Goal: Task Accomplishment & Management: Manage account settings

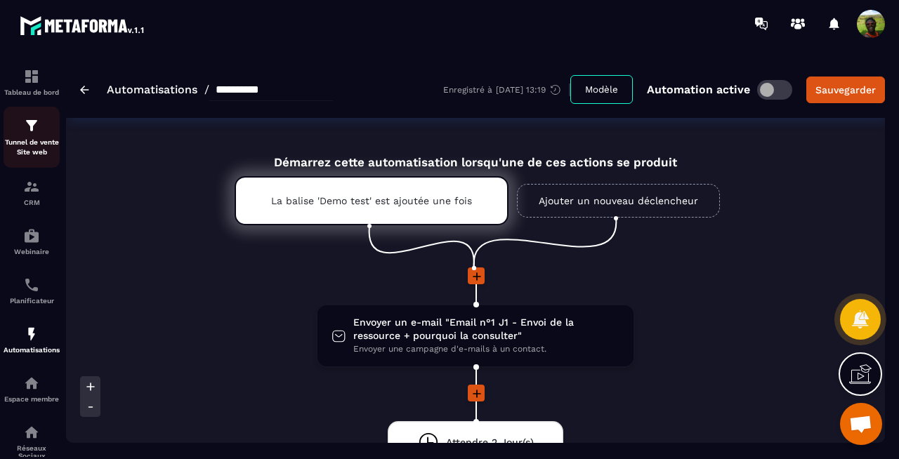
click at [36, 143] on p "Tunnel de vente Site web" at bounding box center [32, 148] width 56 height 20
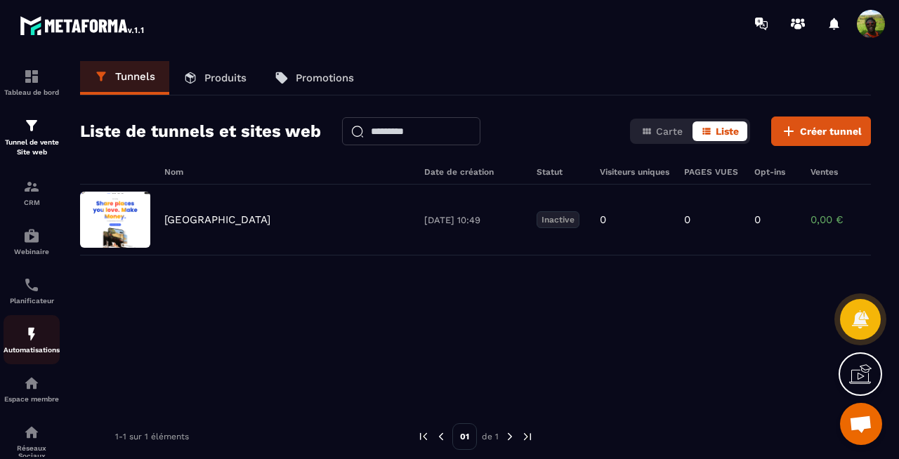
click at [37, 331] on img at bounding box center [31, 334] width 17 height 17
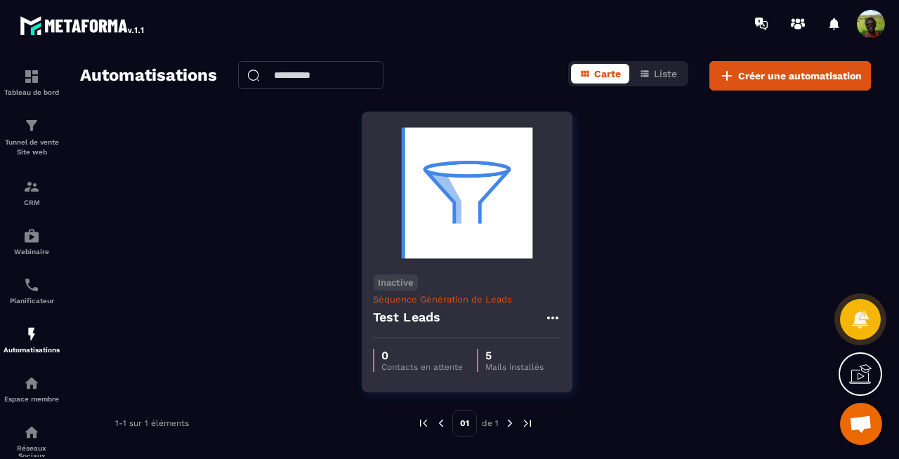
click at [468, 319] on div "Test Leads" at bounding box center [467, 322] width 188 height 34
click at [503, 323] on div "Test Leads" at bounding box center [467, 322] width 188 height 34
click at [425, 310] on h4 "Test Leads" at bounding box center [407, 318] width 68 height 20
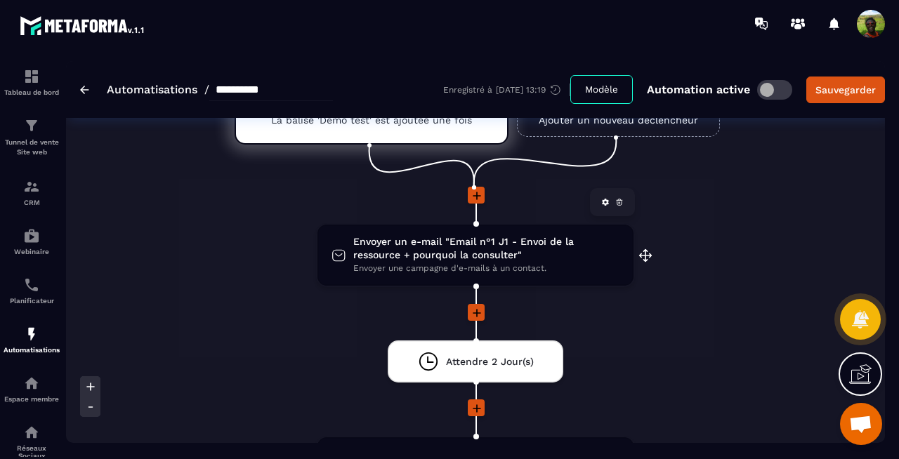
scroll to position [95, 0]
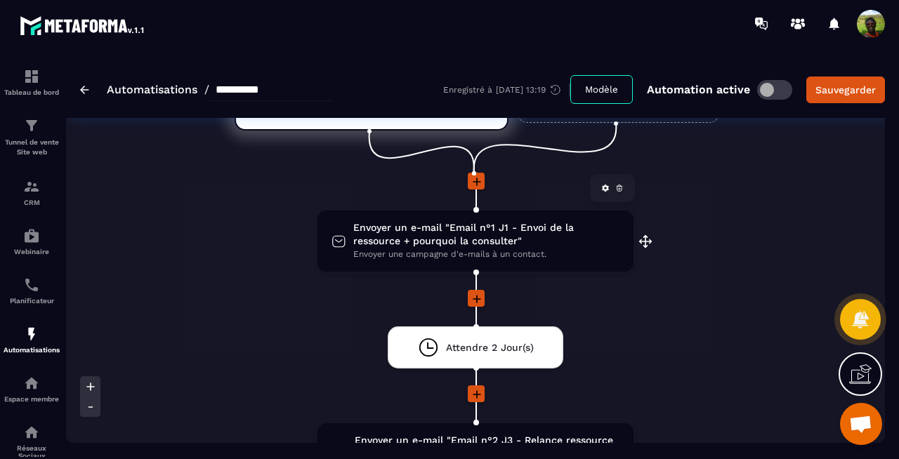
click at [427, 241] on span "Envoyer un e-mail "Email n°1 J1 - Envoi de la ressource + pourquoi la consulter"" at bounding box center [486, 234] width 266 height 27
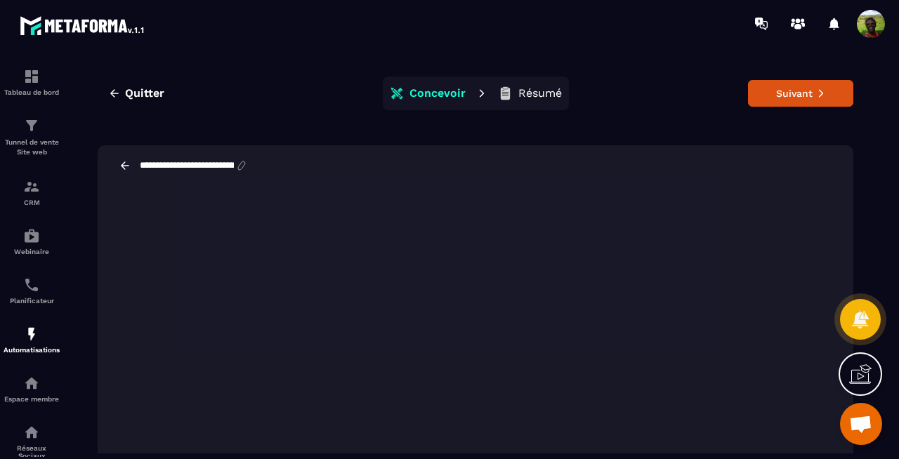
scroll to position [0, 0]
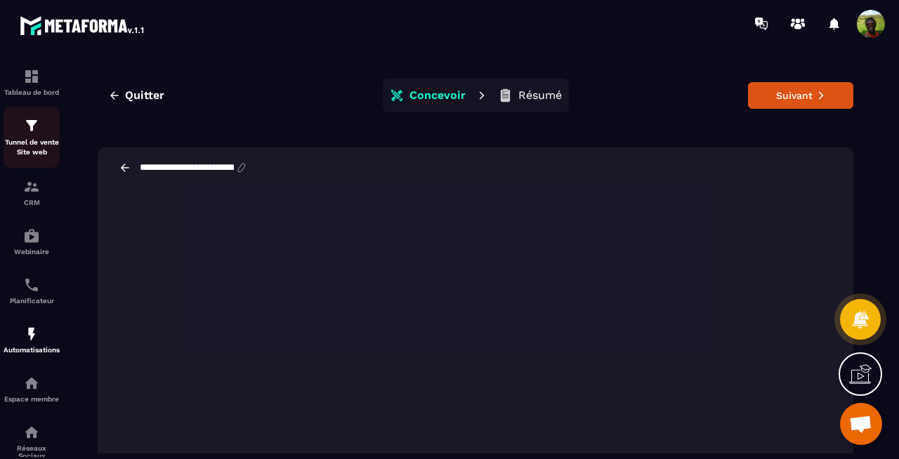
click at [29, 131] on img at bounding box center [31, 125] width 17 height 17
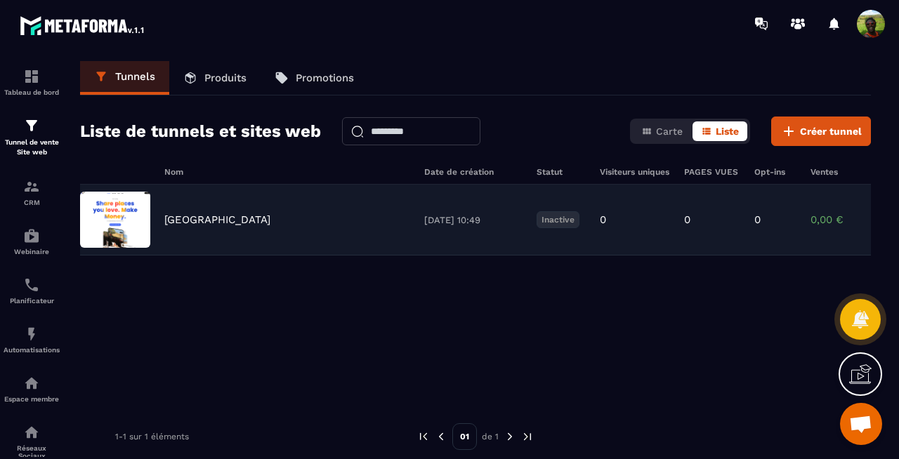
click at [409, 223] on div "Corée du Sud" at bounding box center [287, 219] width 246 height 13
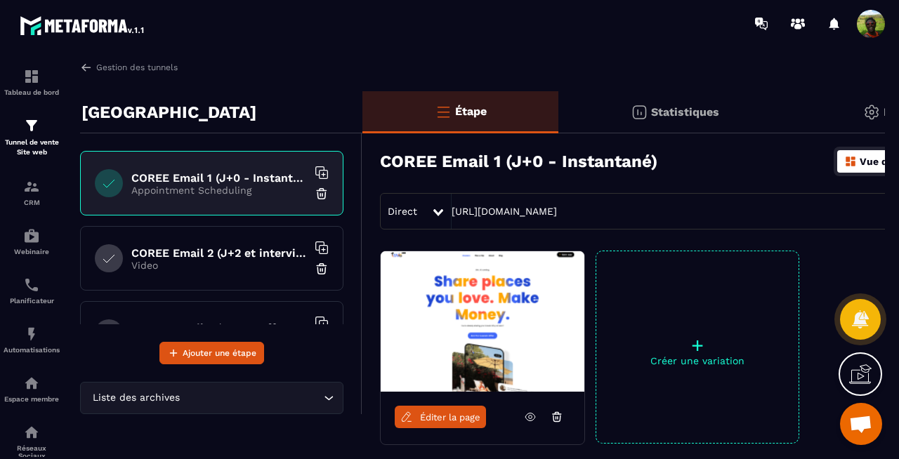
scroll to position [0, 128]
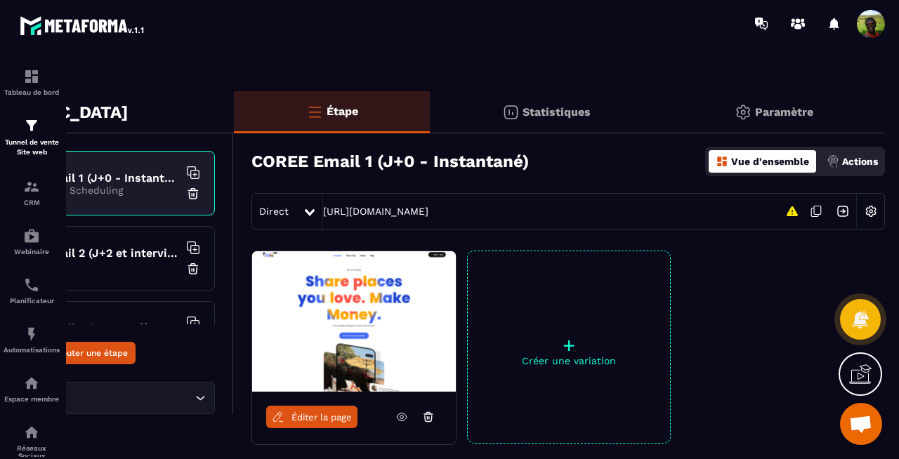
click at [848, 166] on p "Actions" at bounding box center [860, 161] width 36 height 11
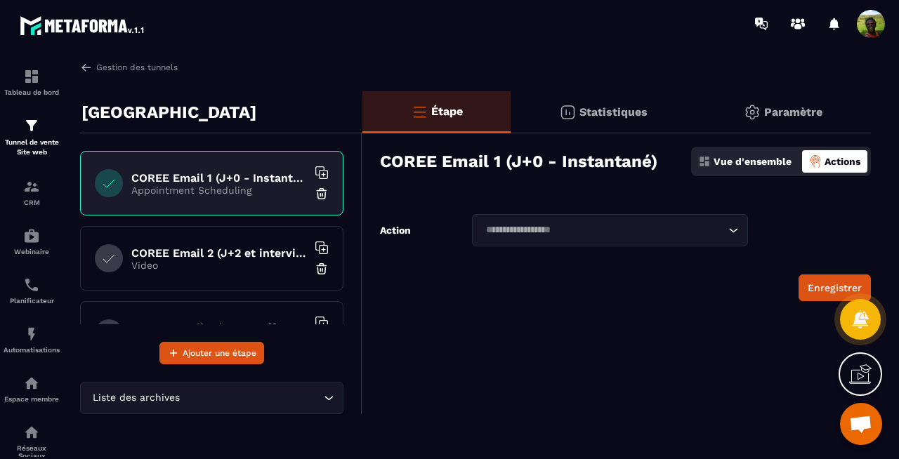
click at [640, 237] on input "Search for option" at bounding box center [603, 230] width 244 height 15
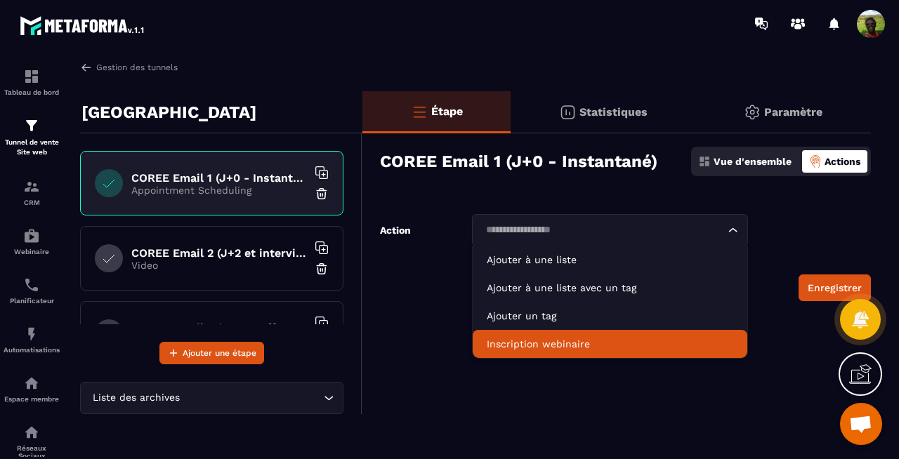
click at [191, 267] on p "Video" at bounding box center [219, 265] width 176 height 11
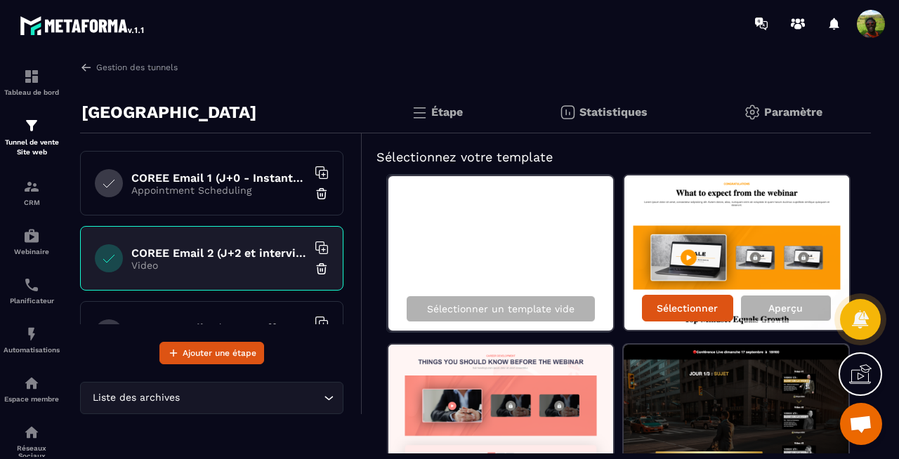
click at [806, 107] on p "Paramètre" at bounding box center [793, 111] width 58 height 13
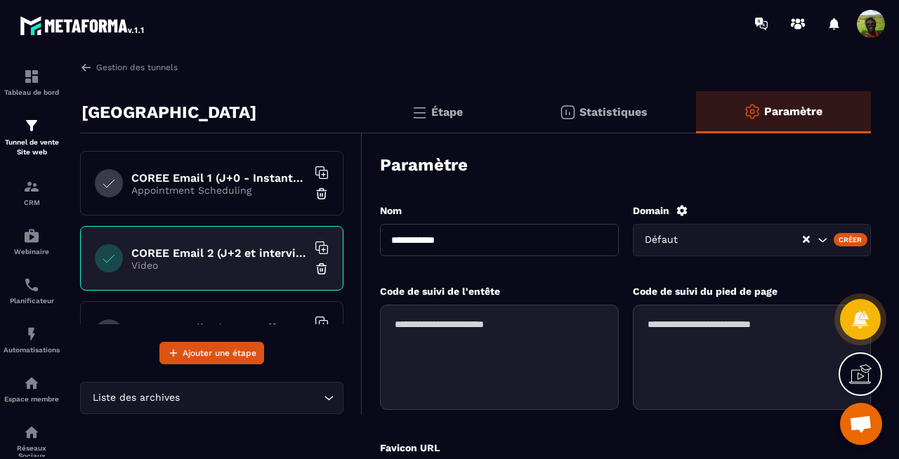
click at [425, 104] on img at bounding box center [419, 112] width 17 height 17
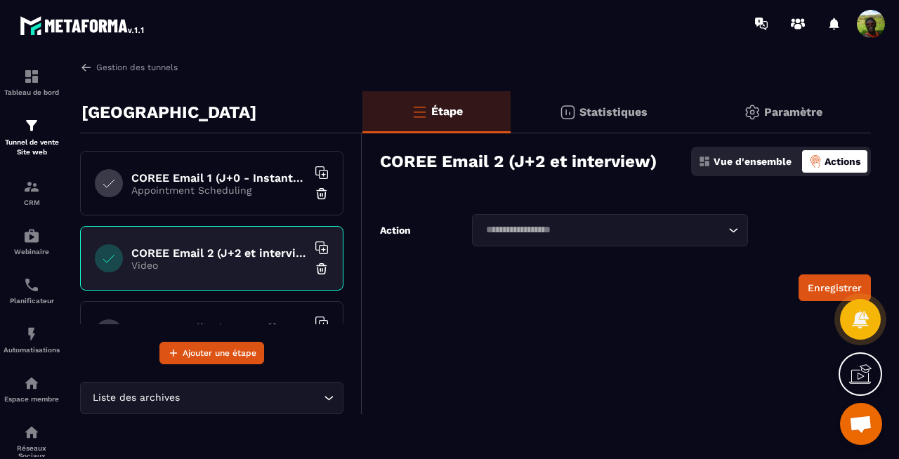
click at [729, 234] on icon "Search for option" at bounding box center [733, 230] width 14 height 14
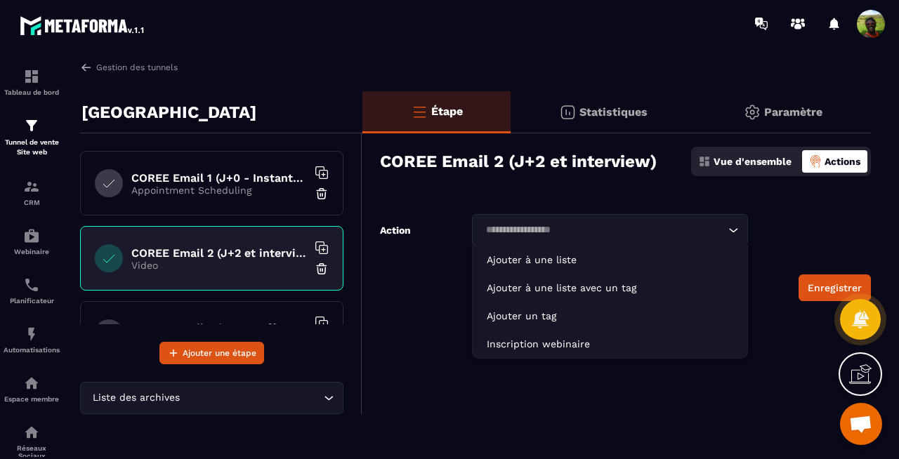
click at [772, 230] on form "Action Loading... Ajouter à une liste Ajouter à une liste avec un tag Ajouter u…" at bounding box center [616, 257] width 508 height 87
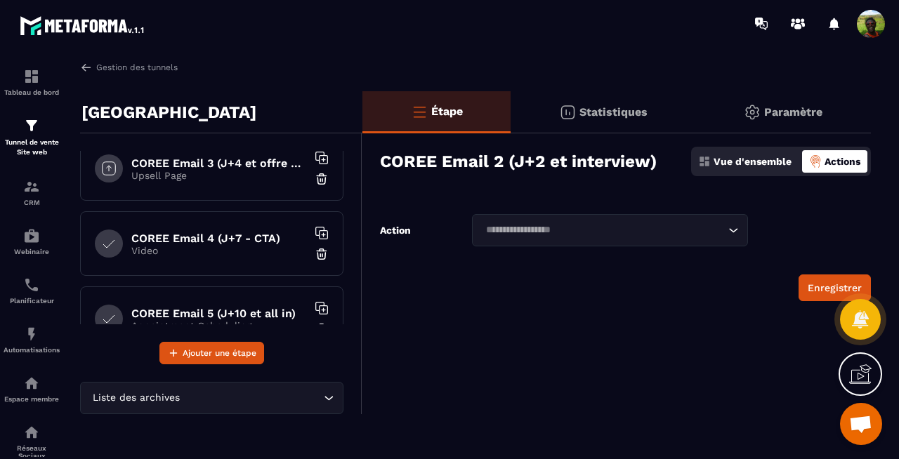
scroll to position [144, 0]
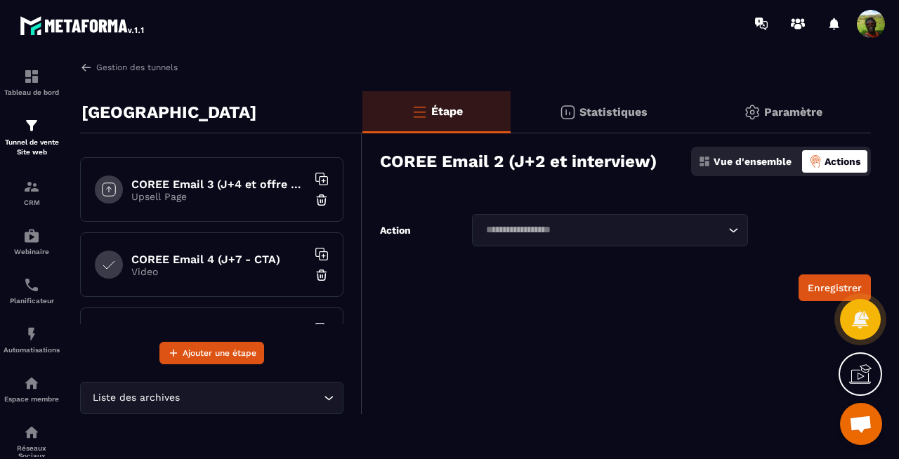
click at [206, 202] on div "COREE Email 3 (J+4 et offre spéciale) Upsell Page" at bounding box center [211, 189] width 263 height 65
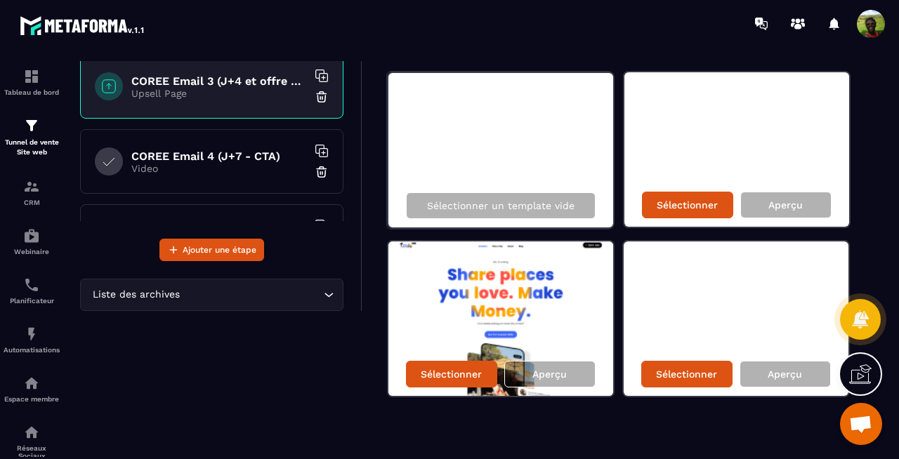
scroll to position [0, 0]
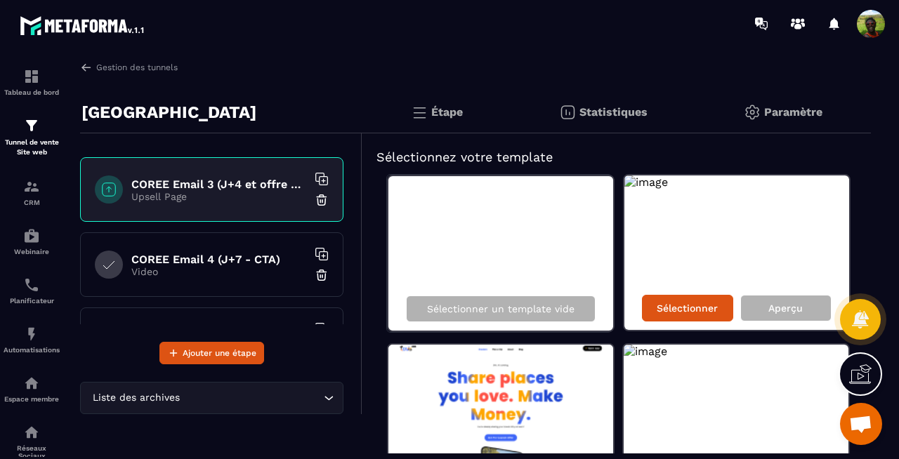
click at [448, 112] on p "Étape" at bounding box center [447, 111] width 32 height 13
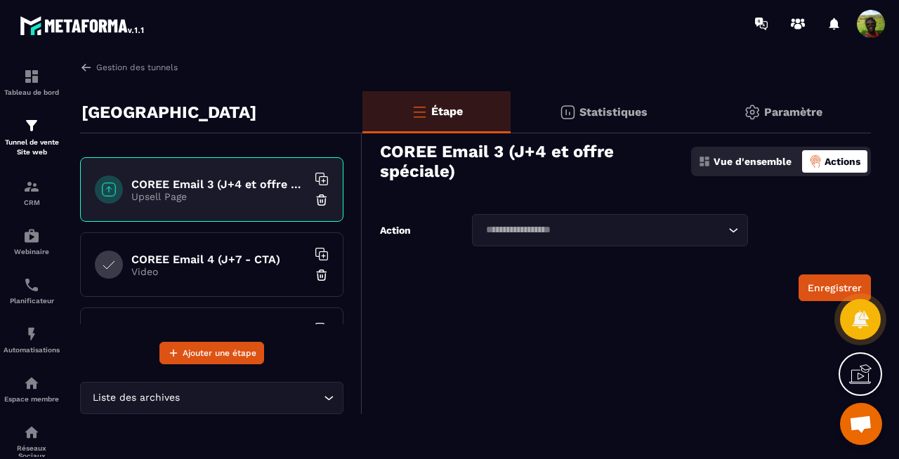
click at [721, 227] on input "Search for option" at bounding box center [603, 230] width 244 height 15
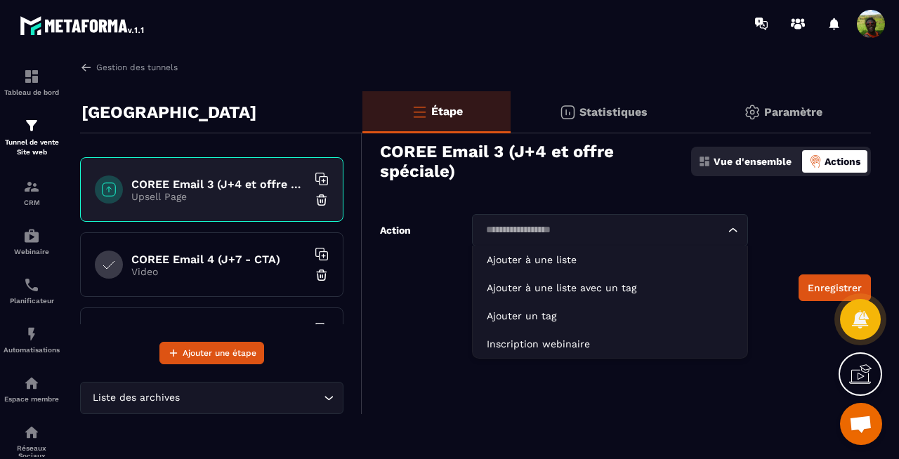
click at [791, 229] on form "Action Loading... Ajouter à une liste Ajouter à une liste avec un tag Ajouter u…" at bounding box center [616, 257] width 508 height 87
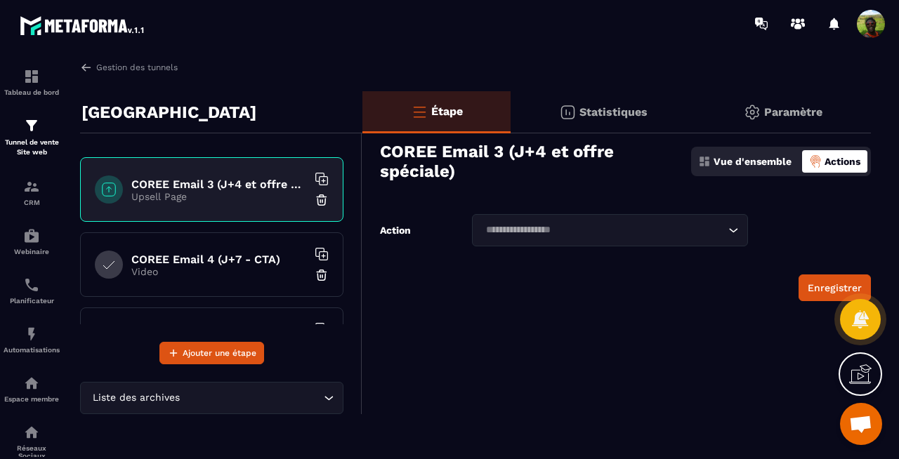
click at [732, 222] on div "Loading..." at bounding box center [610, 230] width 276 height 32
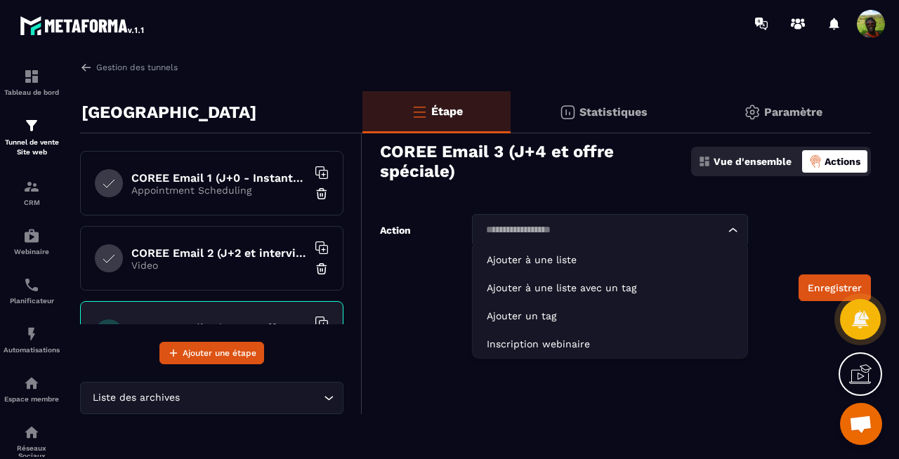
click at [223, 192] on p "Appointment Scheduling" at bounding box center [219, 190] width 176 height 11
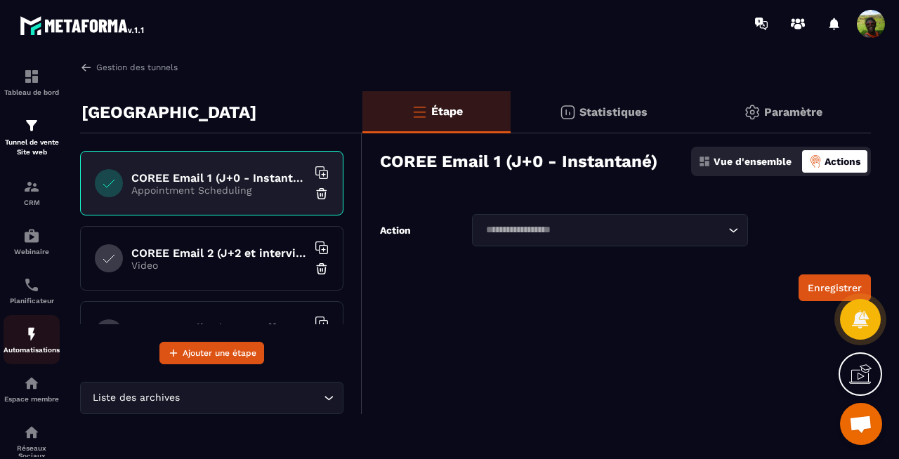
click at [30, 334] on img at bounding box center [31, 334] width 17 height 17
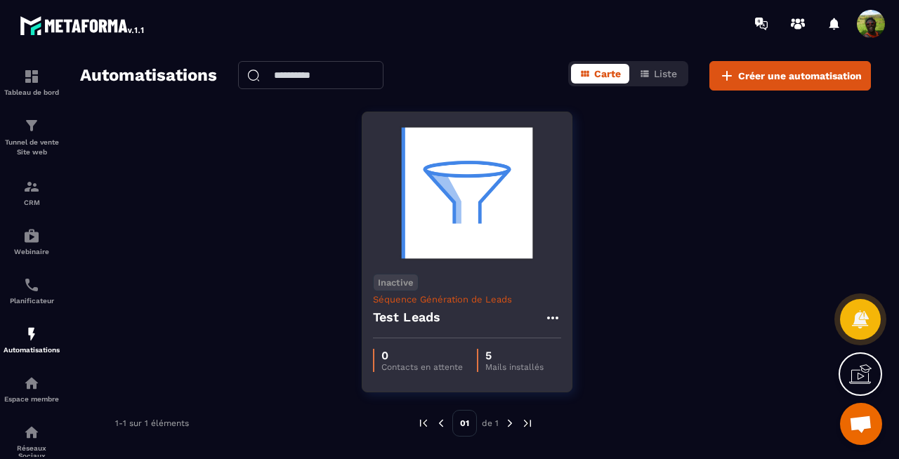
click at [463, 300] on p "Séquence Génération de Leads" at bounding box center [467, 299] width 188 height 11
click at [463, 291] on div "Inactive Séquence Génération de Leads Test Leads" at bounding box center [466, 300] width 209 height 75
click at [490, 253] on img at bounding box center [467, 193] width 188 height 140
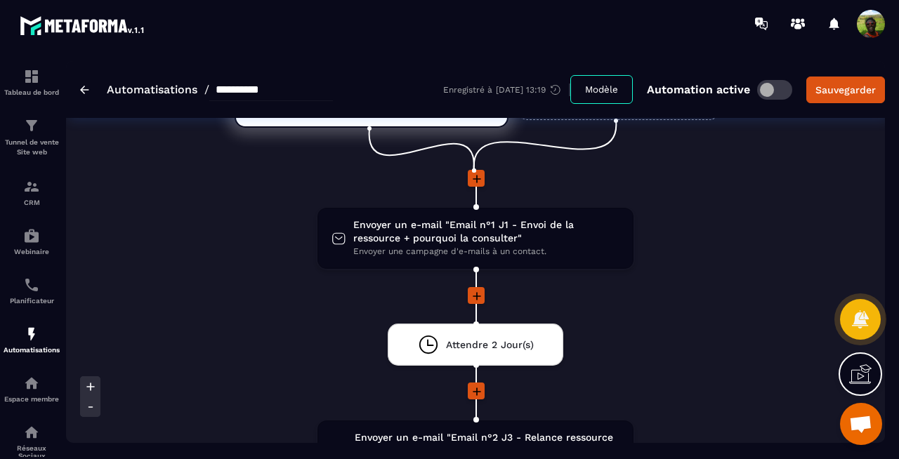
scroll to position [99, 0]
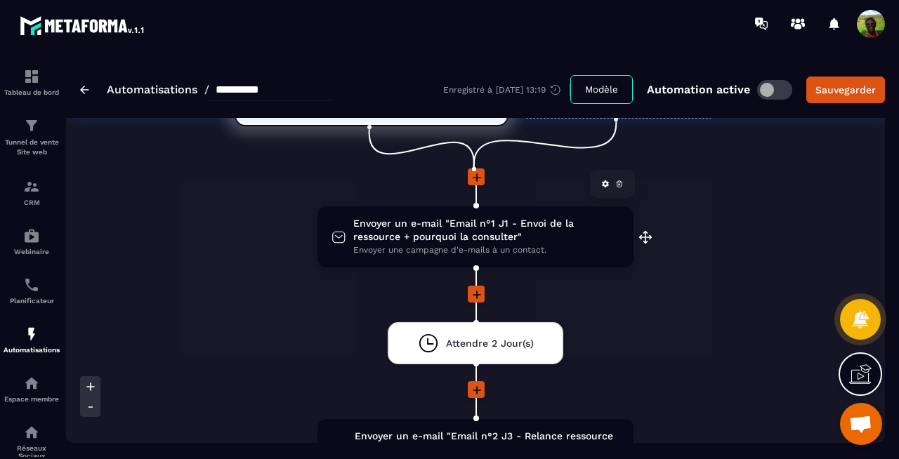
click at [468, 248] on span "Envoyer une campagne d'e-mails à un contact." at bounding box center [486, 250] width 266 height 13
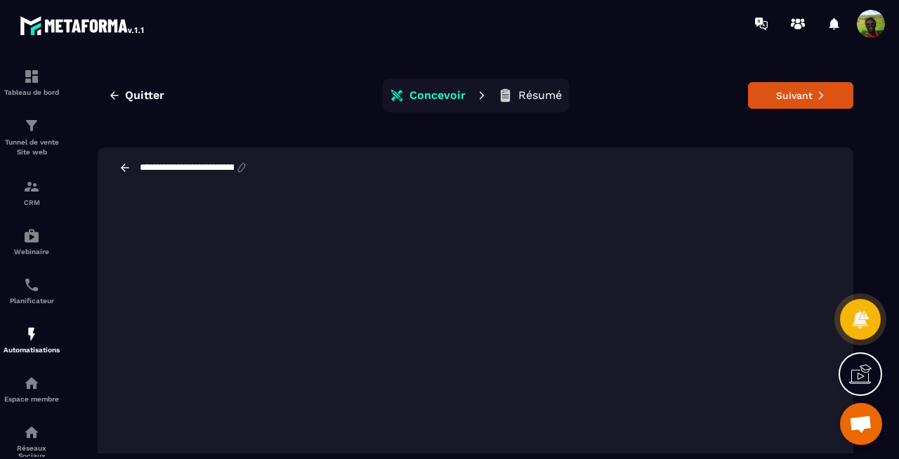
scroll to position [23, 0]
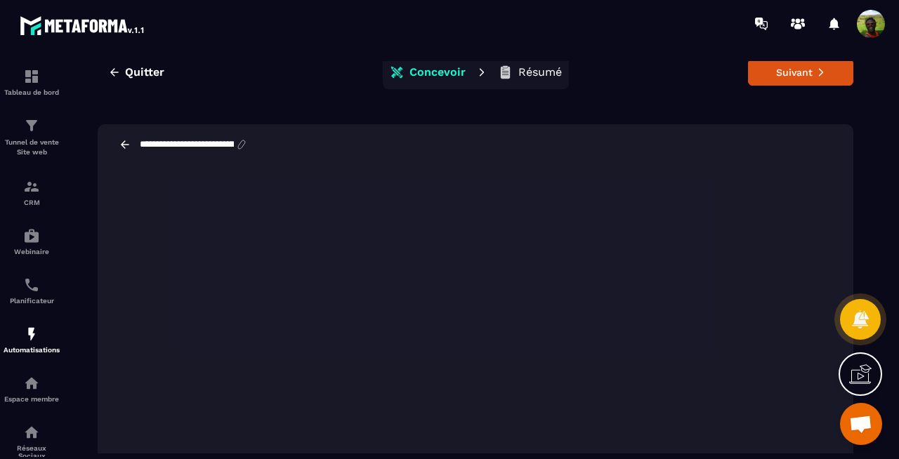
click at [128, 145] on icon at bounding box center [125, 144] width 13 height 13
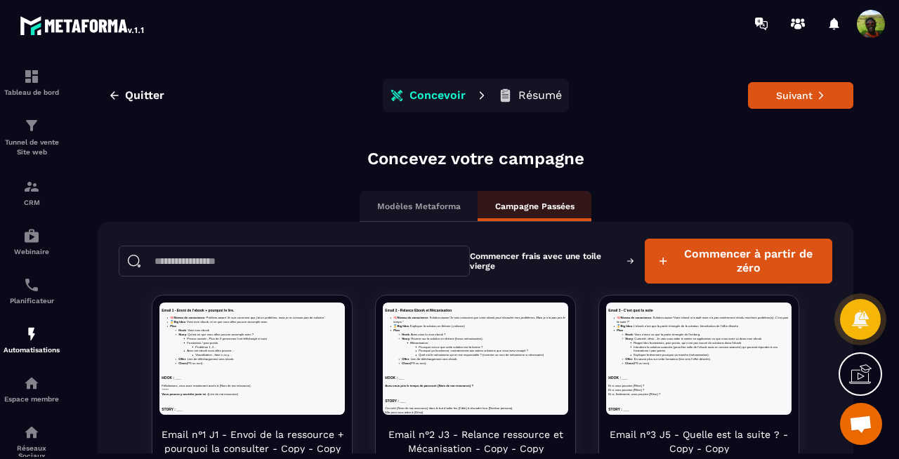
scroll to position [0, 0]
click at [127, 91] on span "Quitter" at bounding box center [144, 95] width 39 height 14
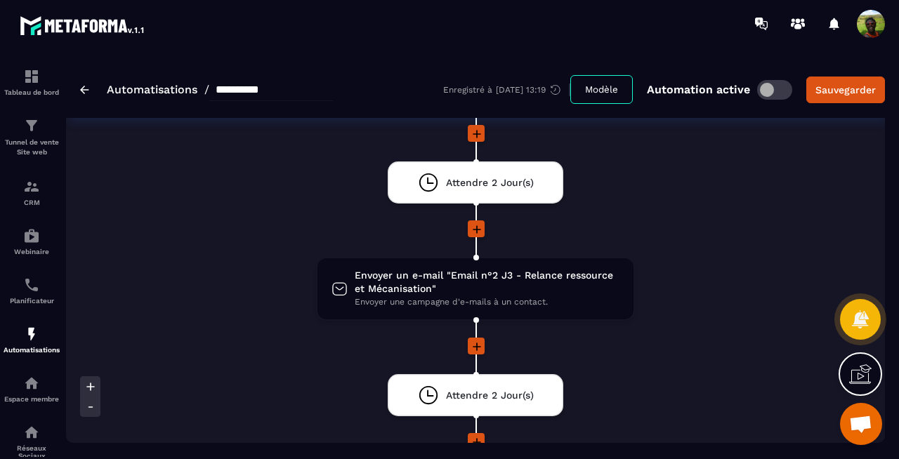
scroll to position [261, 0]
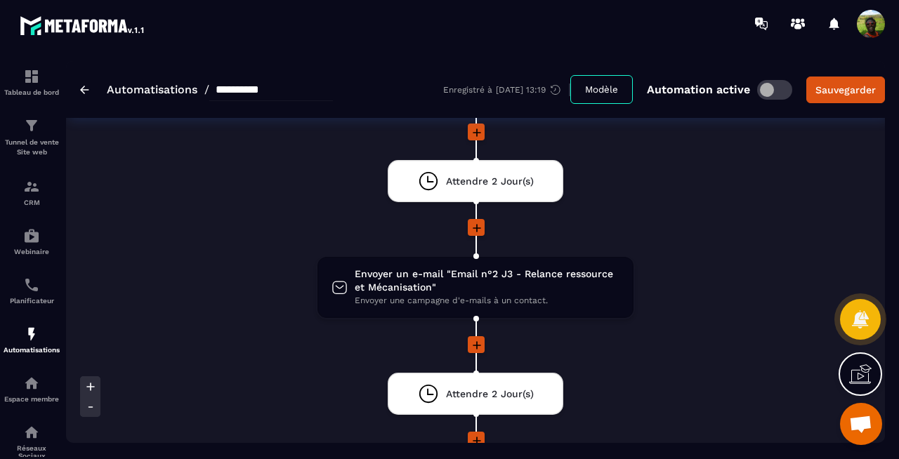
click at [452, 291] on span "Envoyer un e-mail "Email n°2 J3 - Relance ressource et Mécanisation"" at bounding box center [487, 280] width 265 height 27
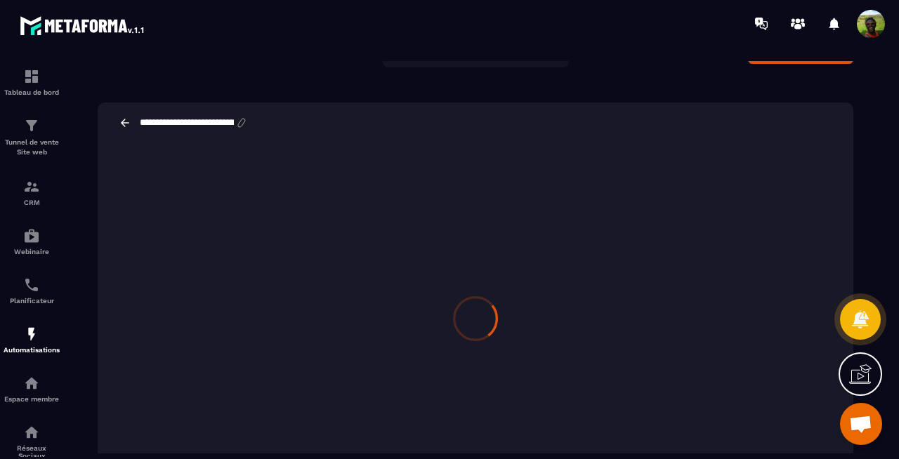
scroll to position [26, 0]
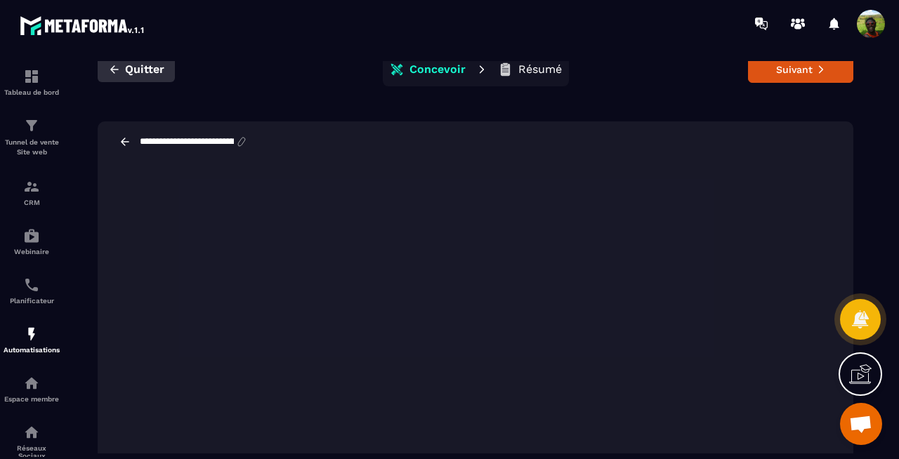
click at [116, 69] on icon "button" at bounding box center [114, 69] width 8 height 8
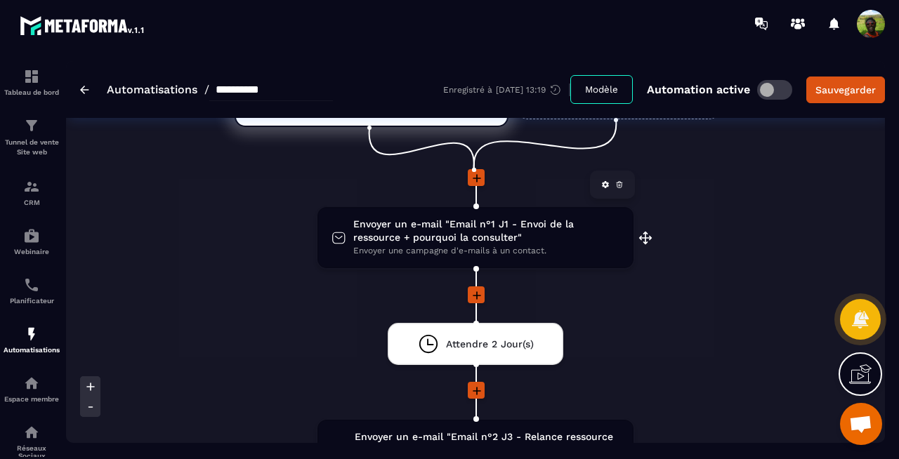
scroll to position [0, 0]
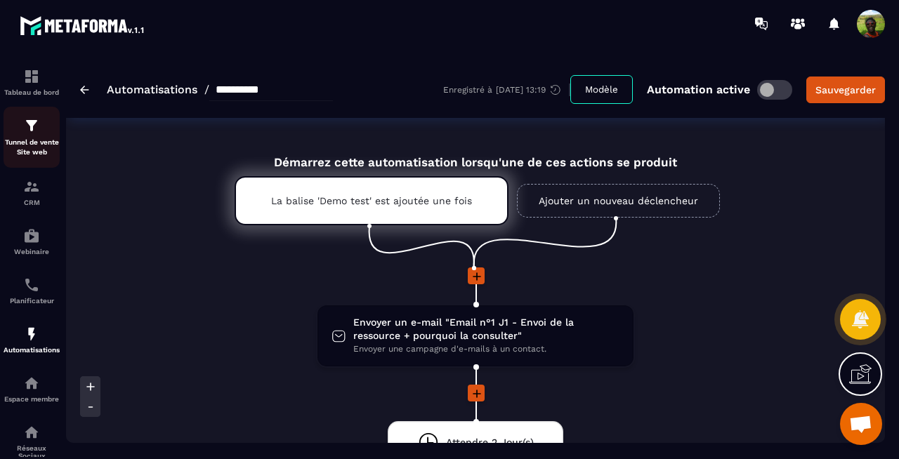
click at [34, 144] on p "Tunnel de vente Site web" at bounding box center [32, 148] width 56 height 20
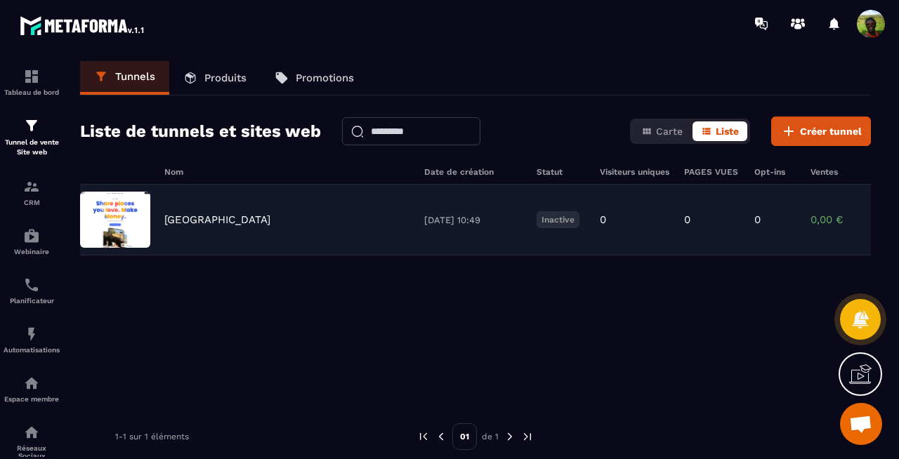
click at [275, 206] on div "Corée du Sud 06/09/2025 10:49 Inactive 0 0 0 0,00 € 0" at bounding box center [475, 220] width 791 height 71
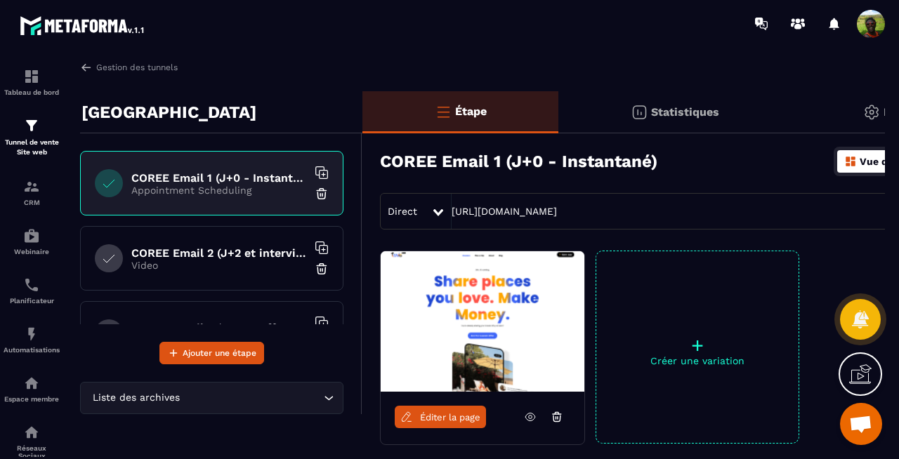
click at [861, 372] on icon at bounding box center [860, 374] width 22 height 22
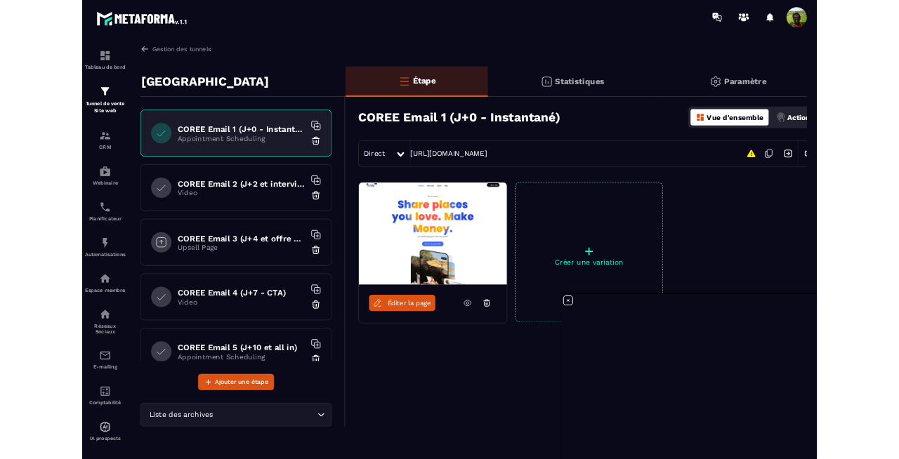
scroll to position [3, 0]
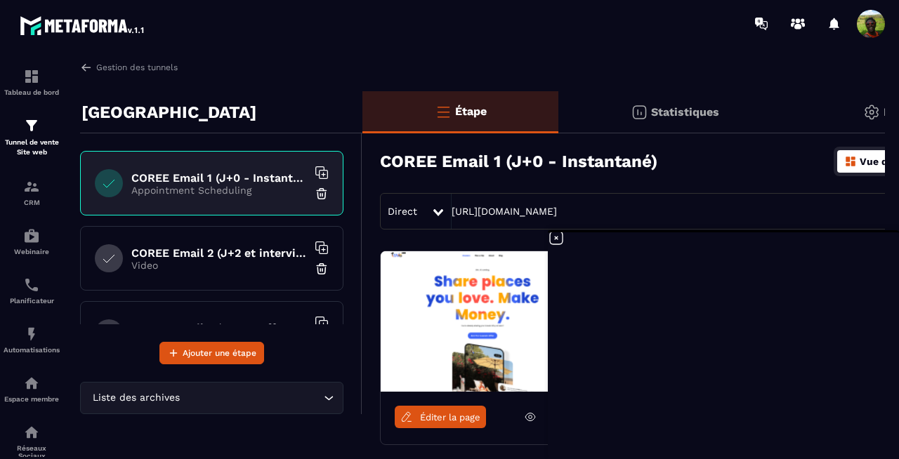
click at [556, 239] on icon at bounding box center [556, 238] width 17 height 17
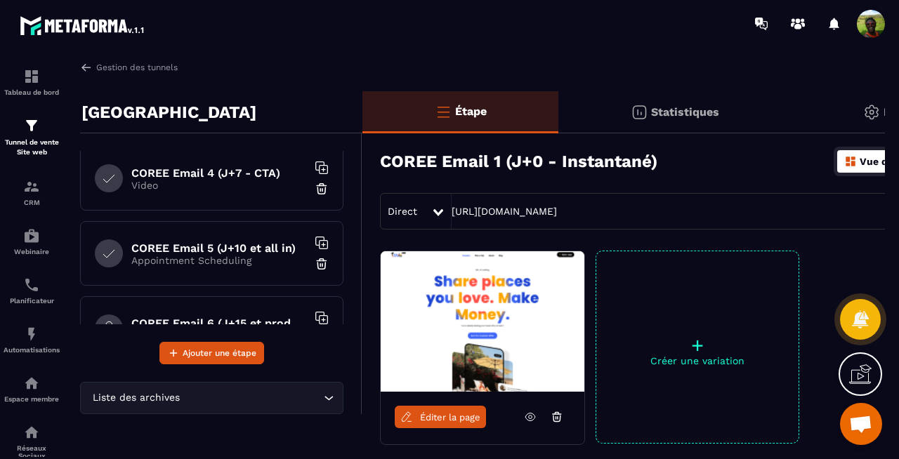
scroll to position [0, 0]
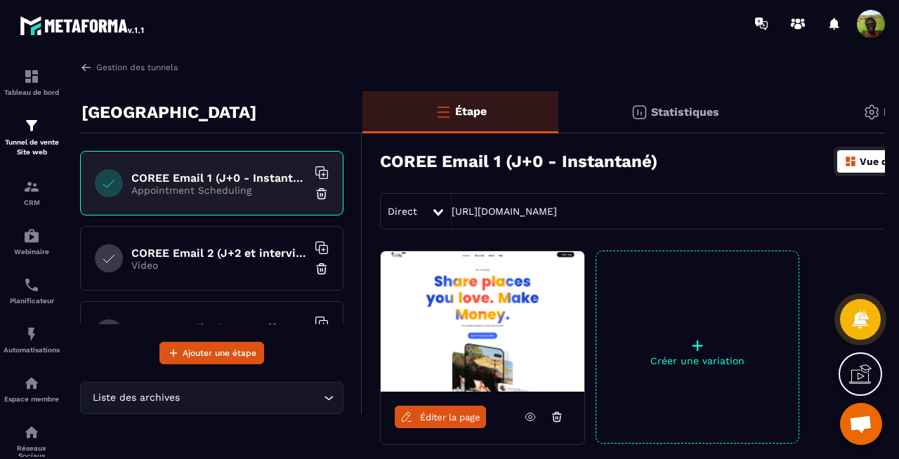
click at [468, 418] on span "Éditer la page" at bounding box center [450, 417] width 60 height 11
